Goal: Task Accomplishment & Management: Manage account settings

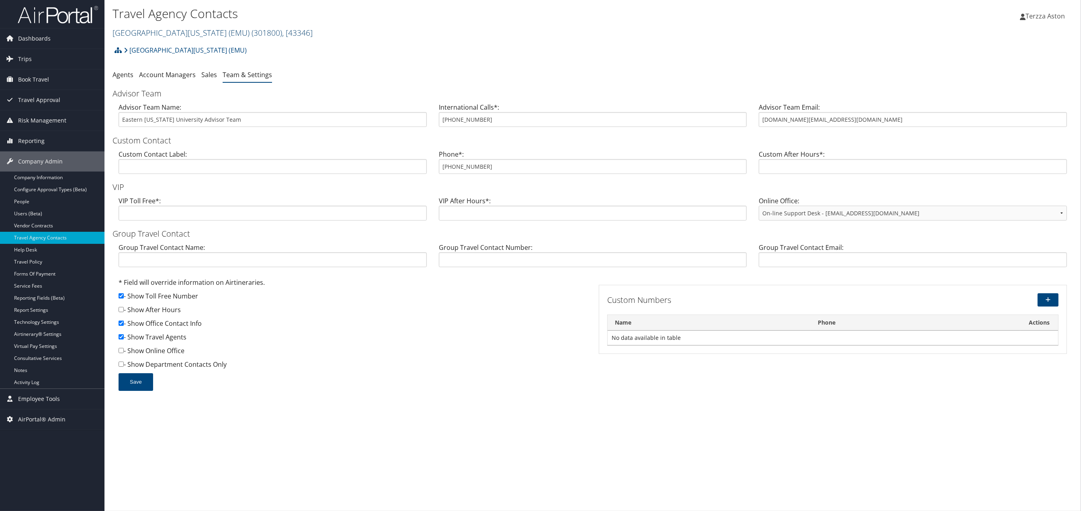
click at [145, 29] on link "Eastern Michigan University (EMU) ( 301800 ) , [ 43346 ]" at bounding box center [212, 32] width 200 height 11
click at [147, 52] on input "search" at bounding box center [166, 47] width 106 height 15
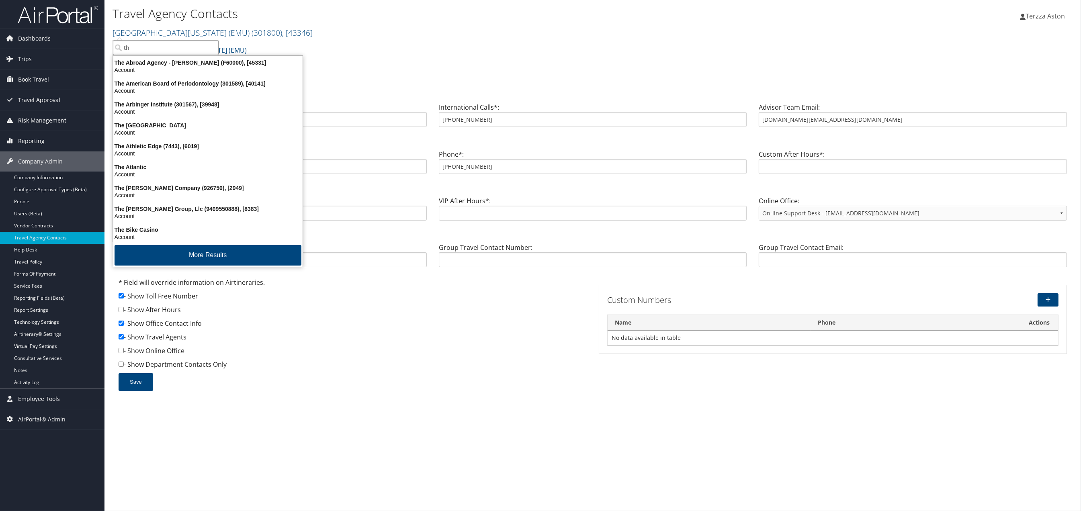
type input "t"
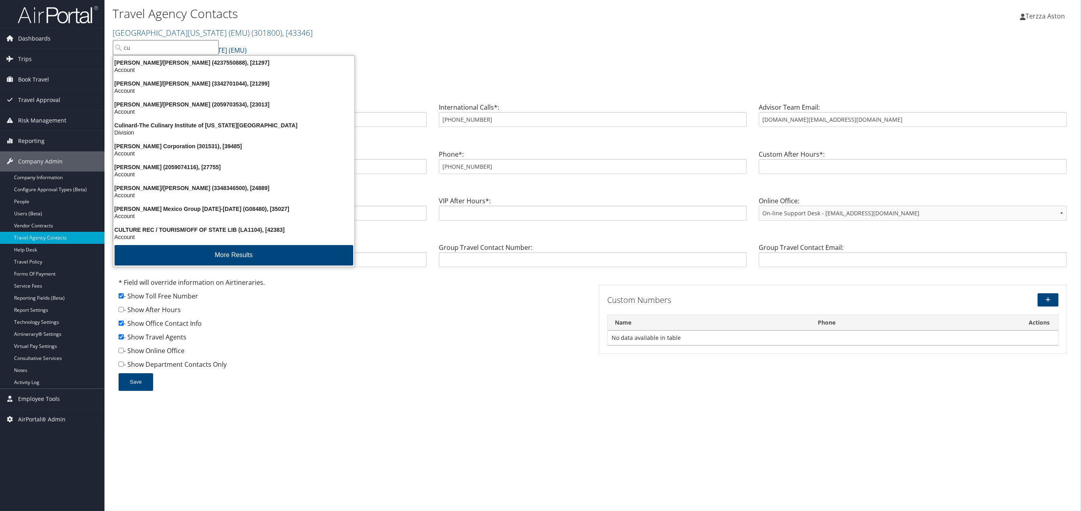
type input "c"
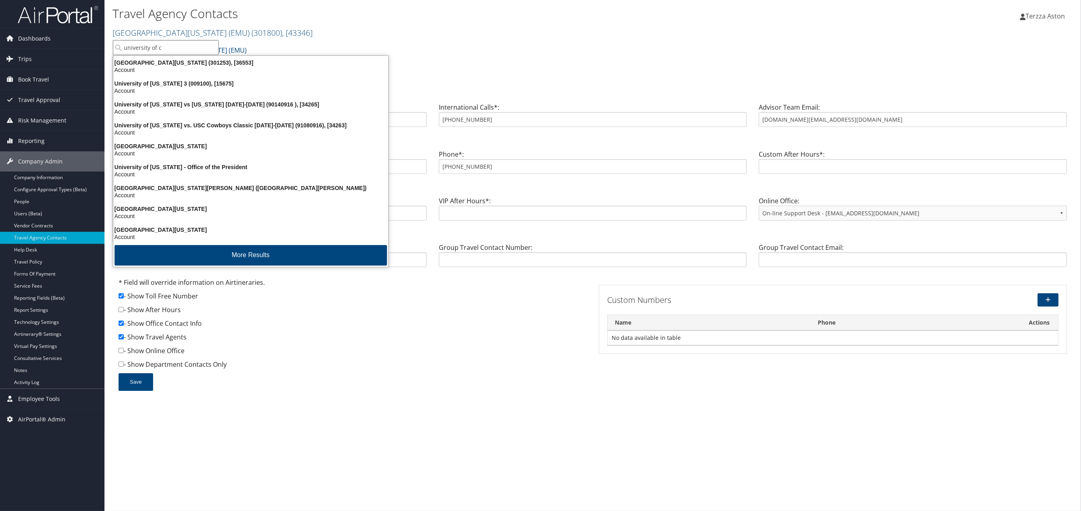
type input "university of co"
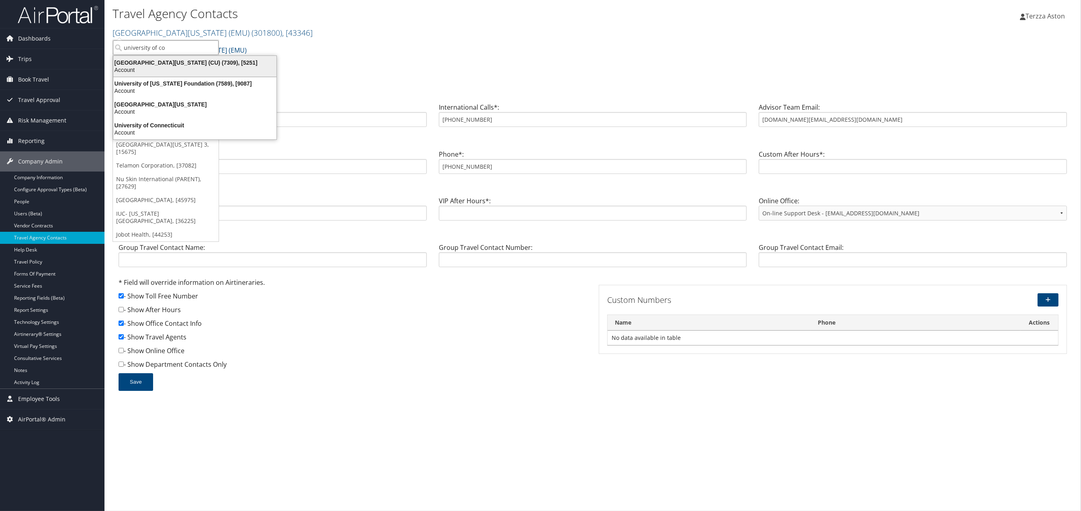
click at [159, 63] on div "University of Colorado (CU) (7309), [5251]" at bounding box center [194, 62] width 173 height 7
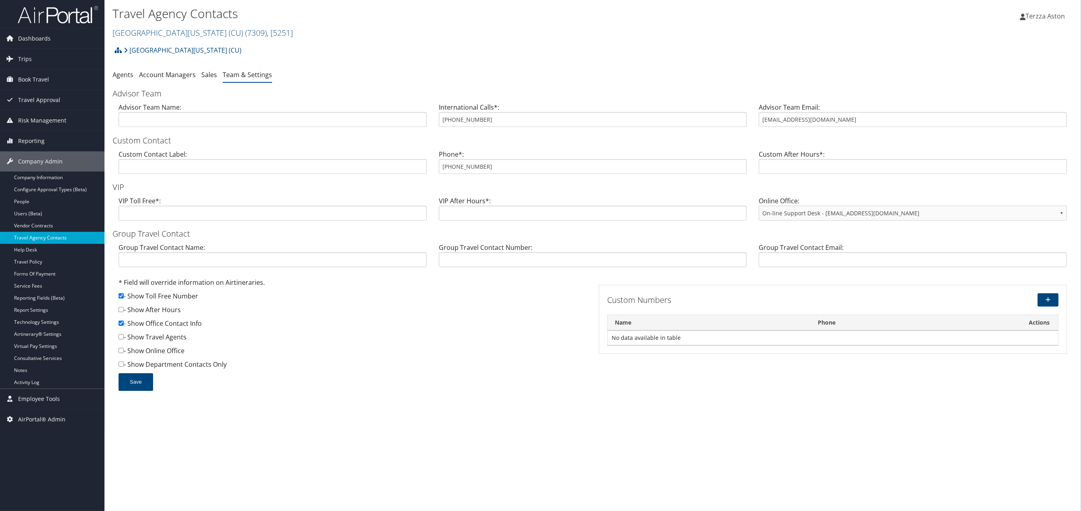
click at [38, 234] on link "Travel Agency Contacts" at bounding box center [52, 238] width 104 height 12
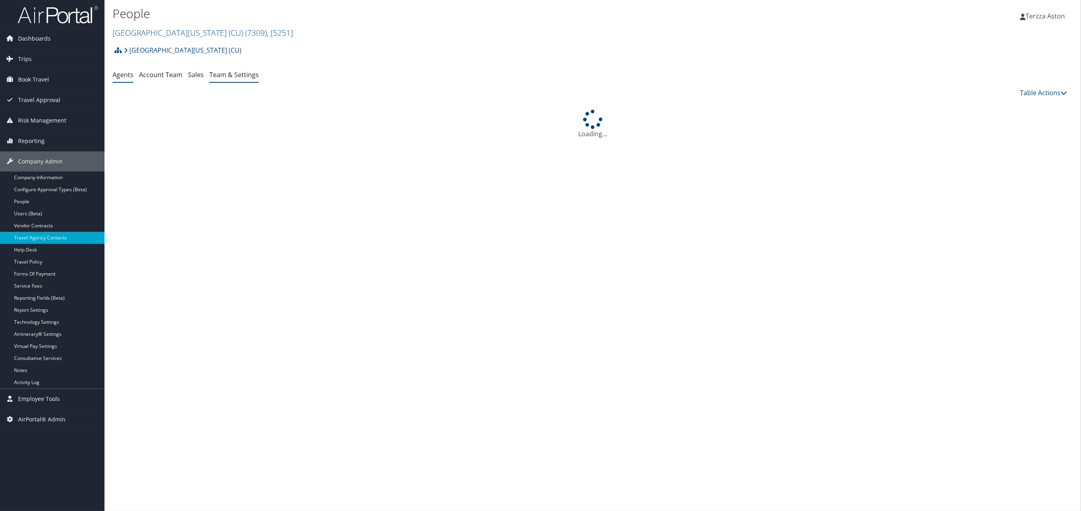
click at [227, 77] on link "Team & Settings" at bounding box center [233, 74] width 49 height 9
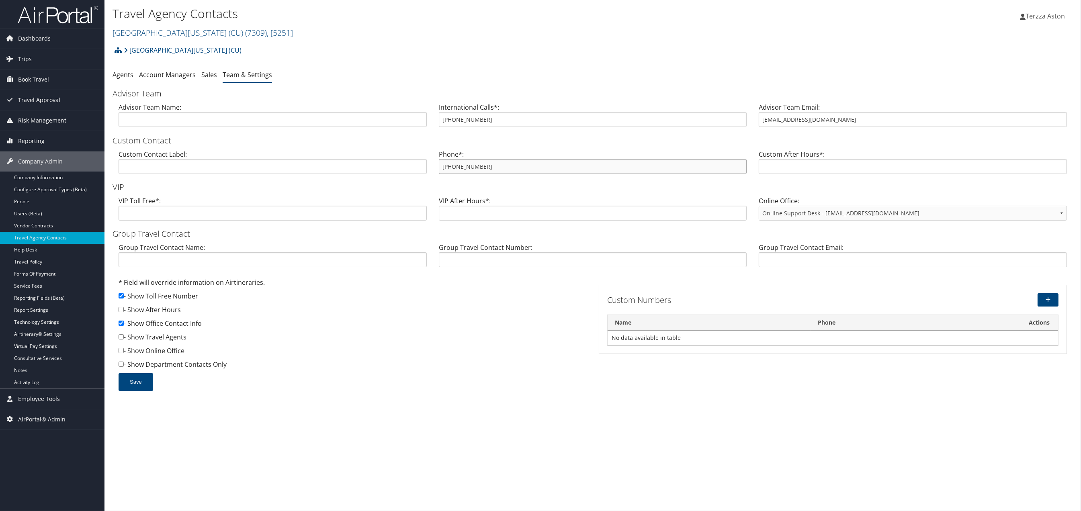
drag, startPoint x: 439, startPoint y: 165, endPoint x: 477, endPoint y: 165, distance: 37.4
click at [477, 165] on input "[PHONE_NUMBER]" at bounding box center [593, 166] width 308 height 15
click at [147, 28] on link "University of Colorado (CU) ( 7309 ) , [ 5251 ]" at bounding box center [202, 32] width 180 height 11
click at [146, 45] on input "search" at bounding box center [166, 47] width 106 height 15
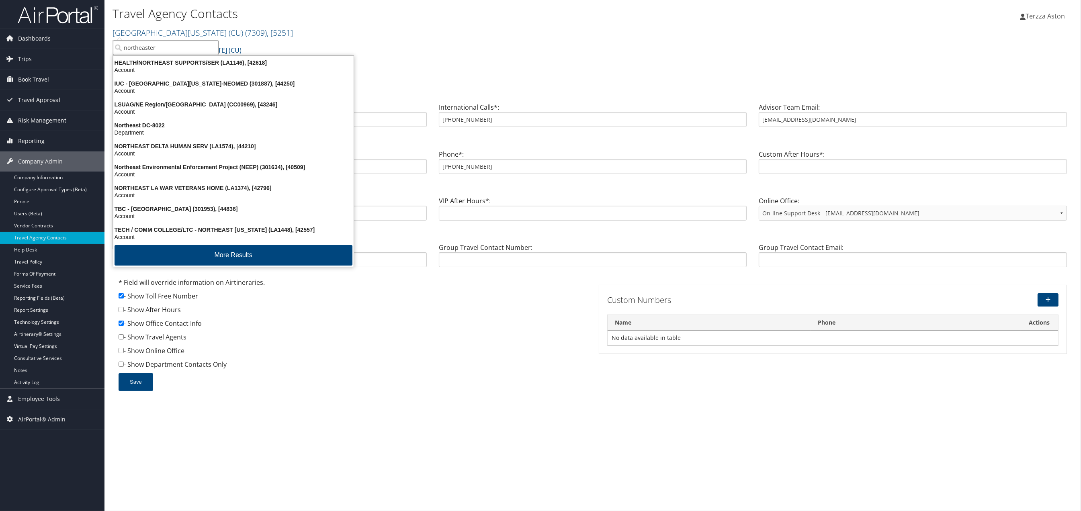
type input "northeastern"
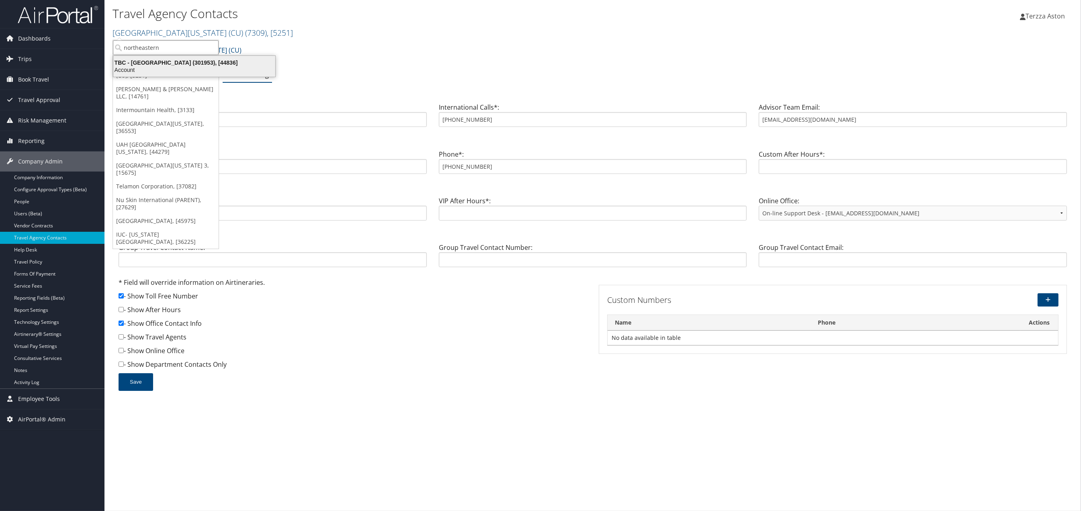
click at [151, 66] on div "Account" at bounding box center [194, 69] width 172 height 7
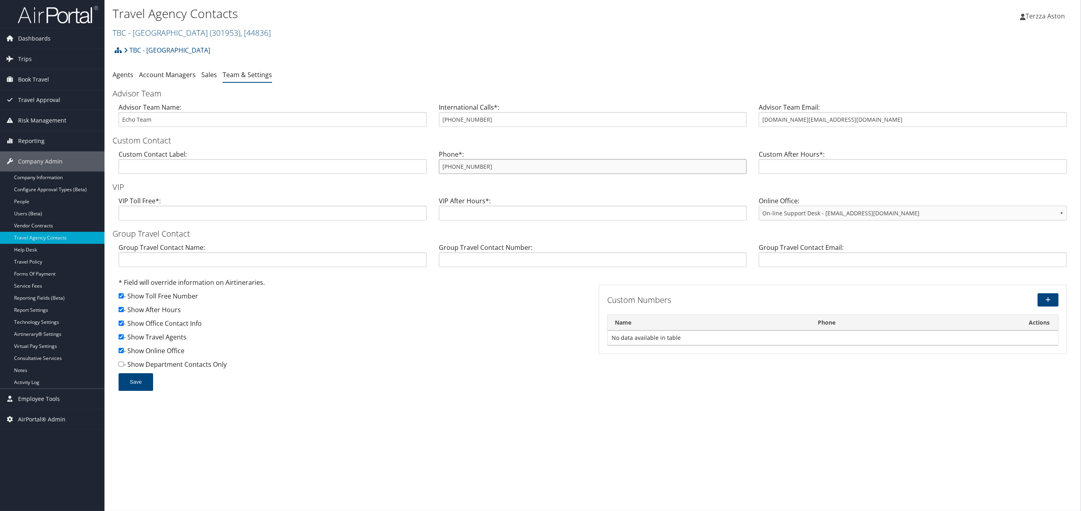
drag, startPoint x: 439, startPoint y: 164, endPoint x: 500, endPoint y: 168, distance: 61.2
click at [500, 168] on input "[PHONE_NUMBER]" at bounding box center [593, 166] width 308 height 15
